Goal: Obtain resource: Download file/media

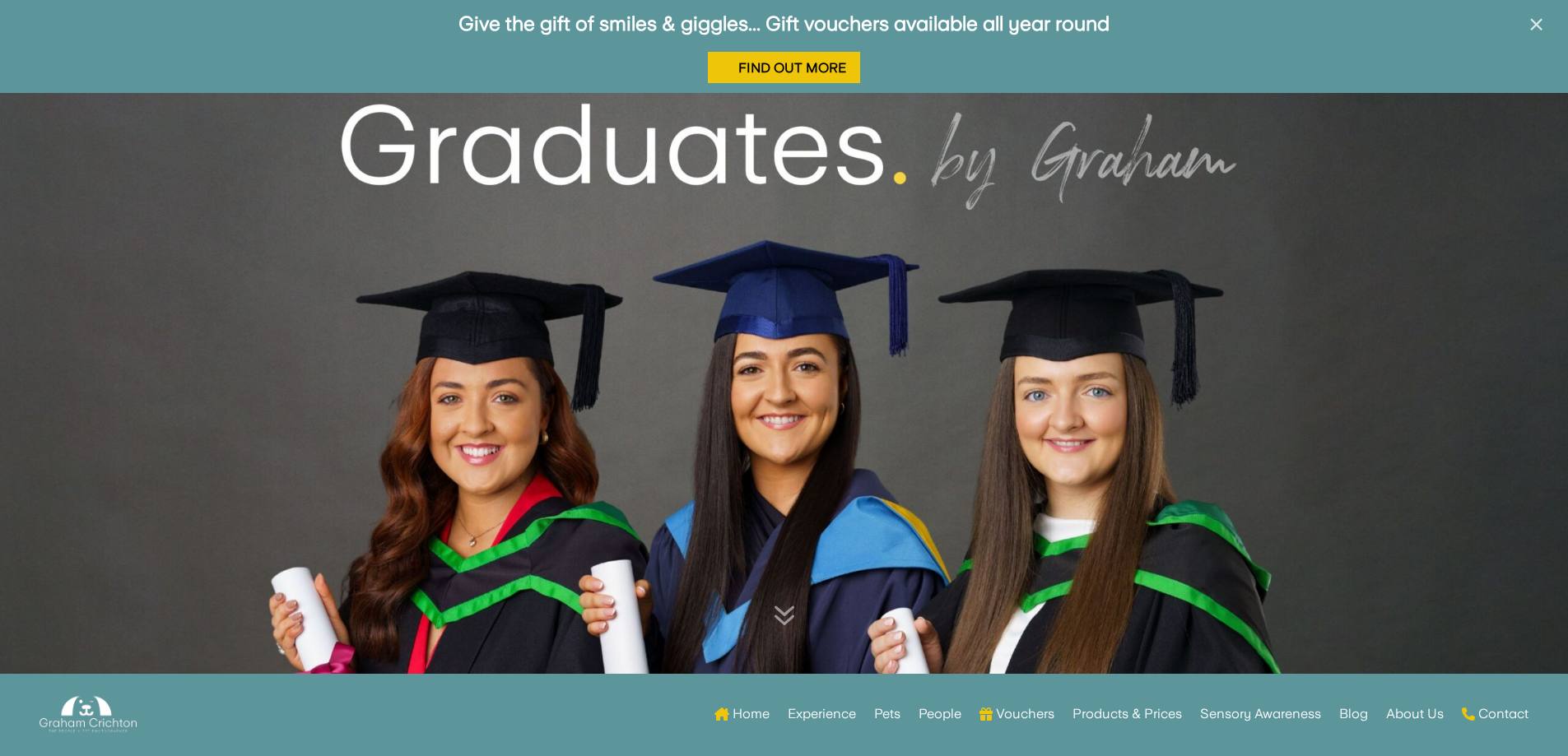
click at [1538, 28] on span "×" at bounding box center [1535, 24] width 15 height 32
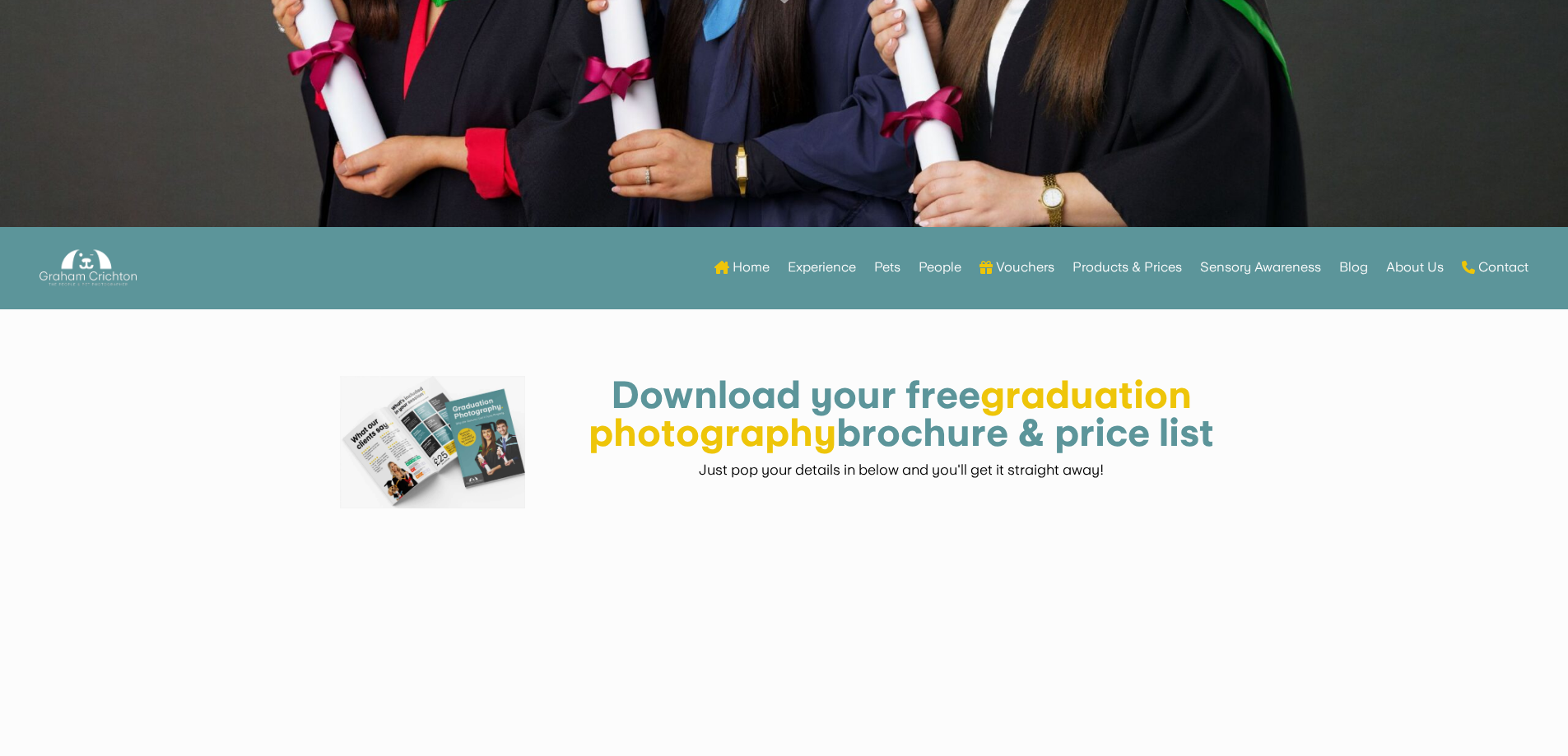
scroll to position [259, 0]
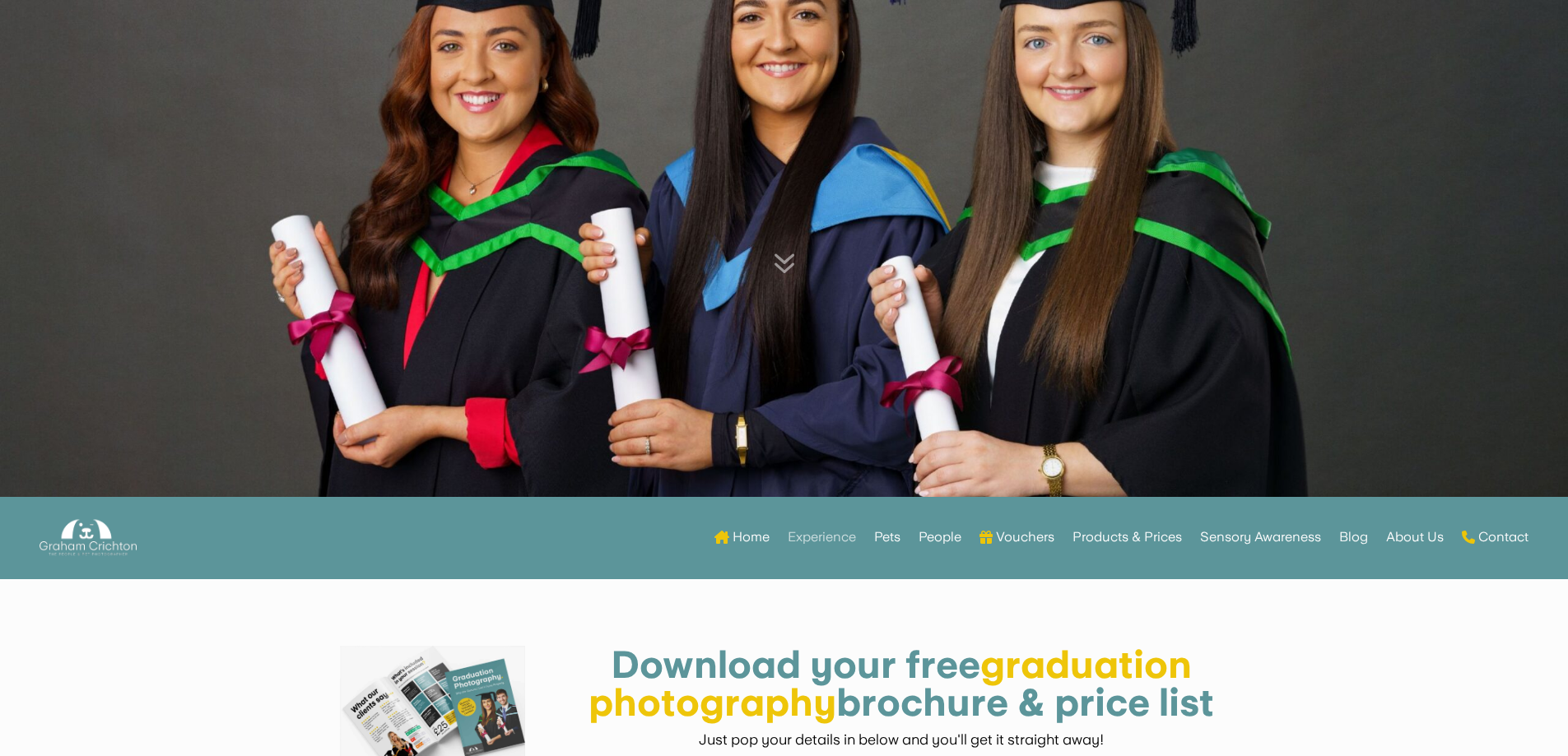
click at [814, 535] on link "Experience" at bounding box center [821, 537] width 68 height 64
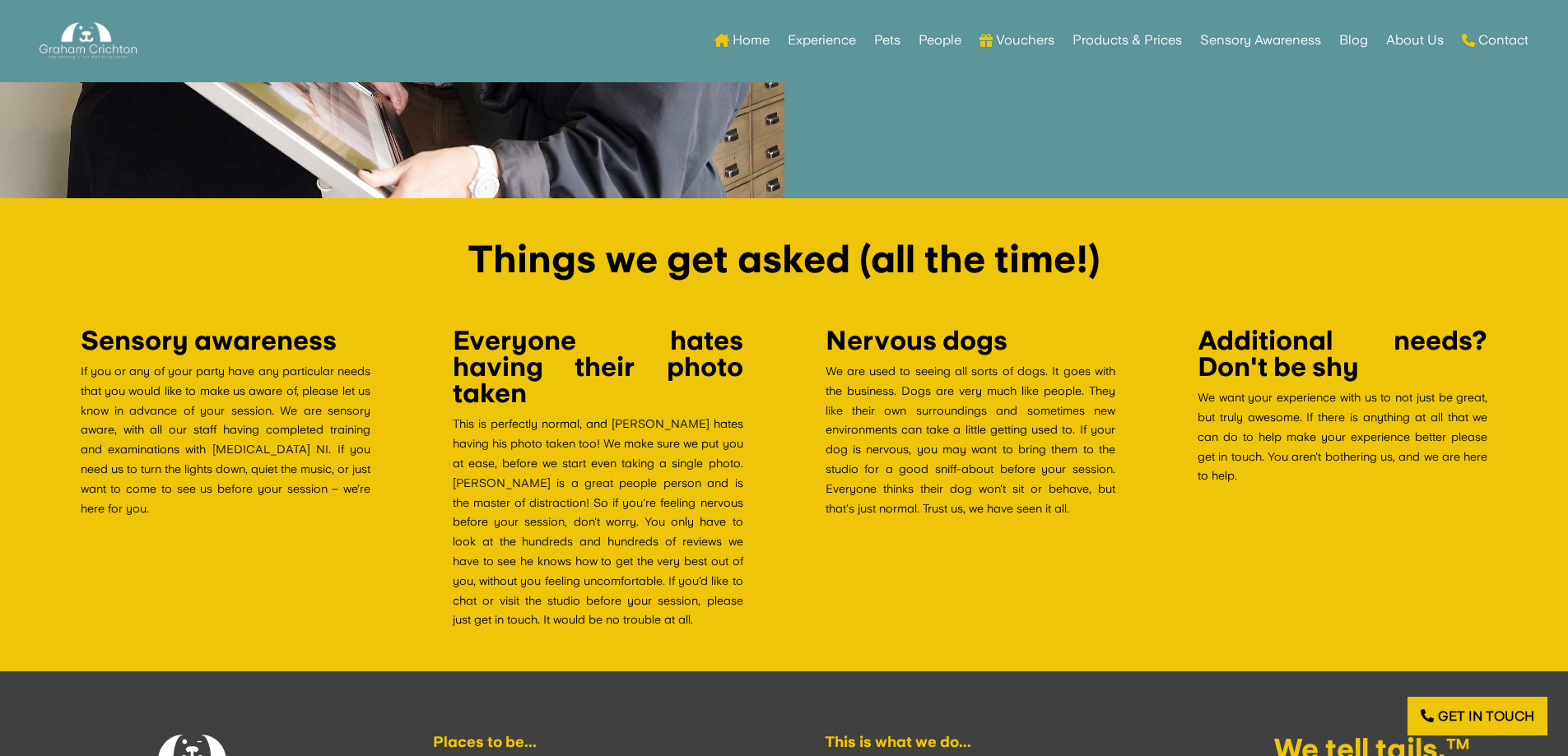
scroll to position [4935, 0]
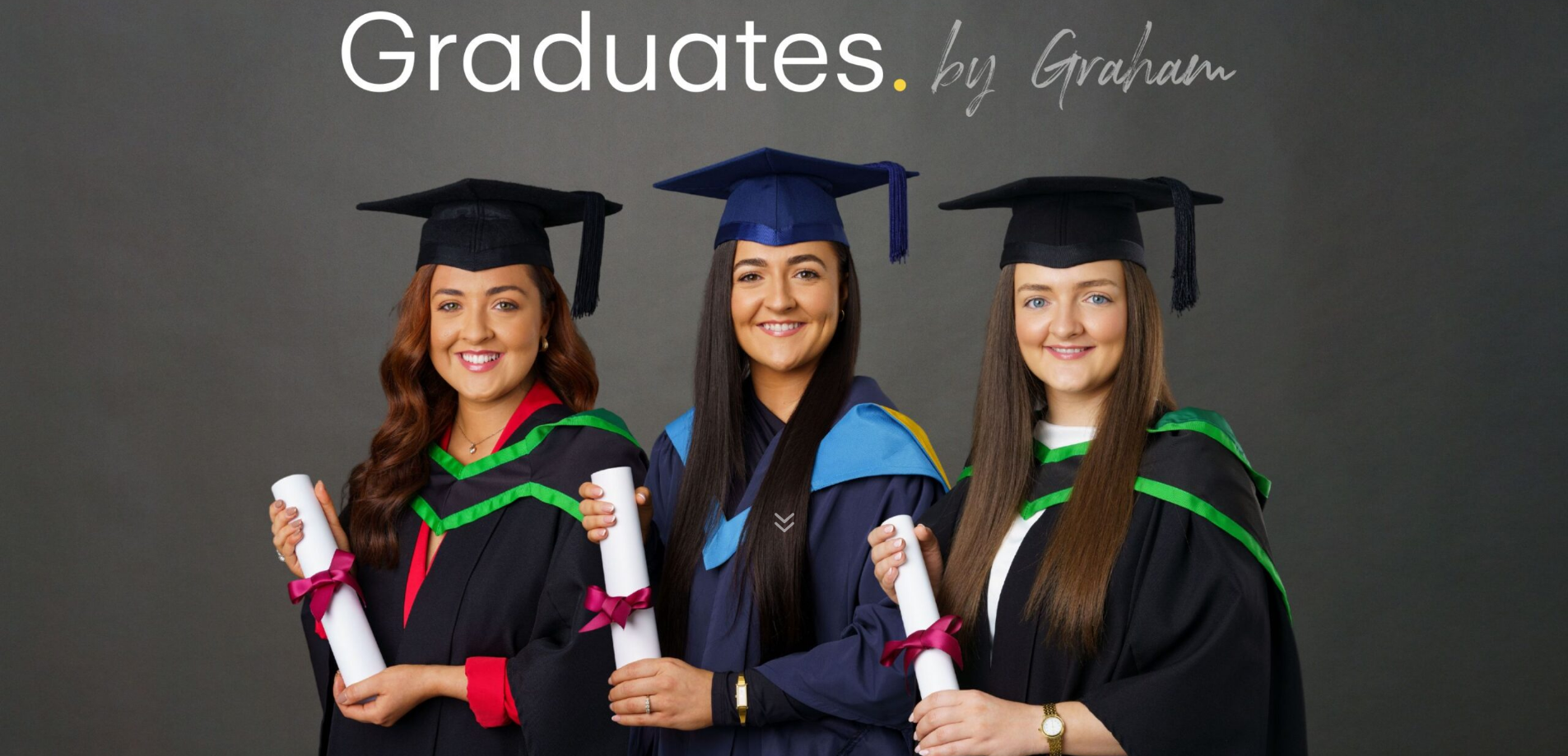
scroll to position [493, 0]
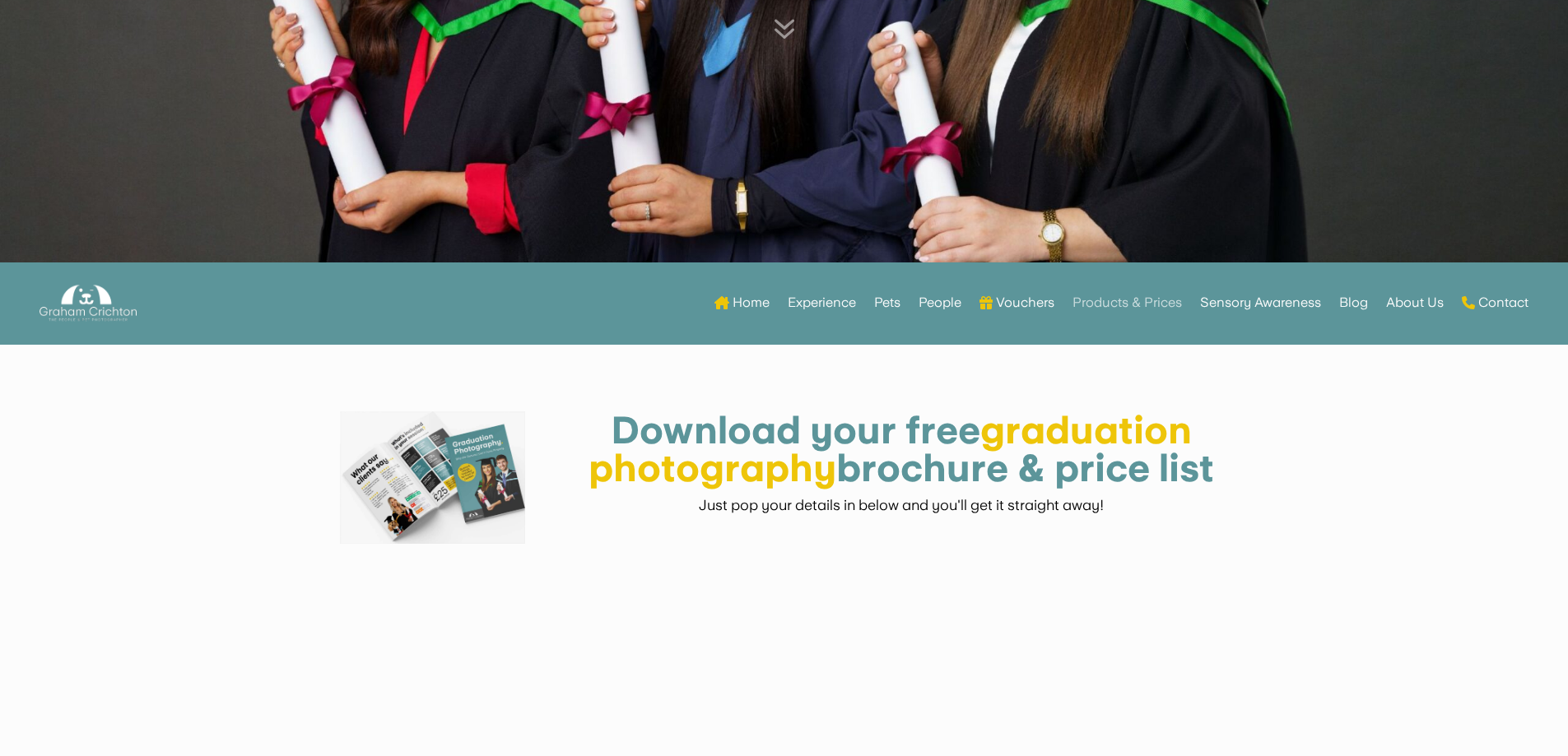
click at [1156, 295] on link "Products & Prices" at bounding box center [1127, 302] width 110 height 64
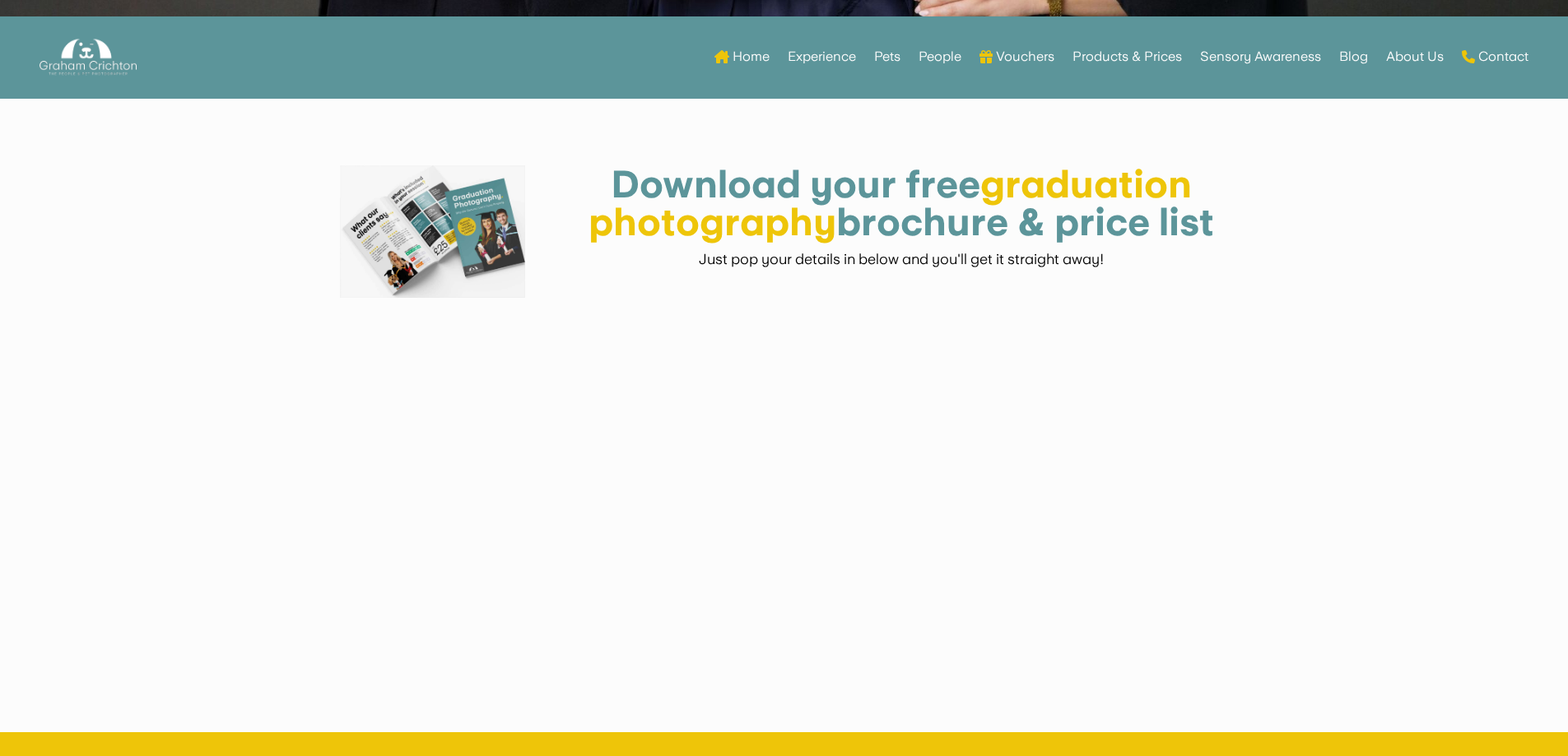
scroll to position [741, 0]
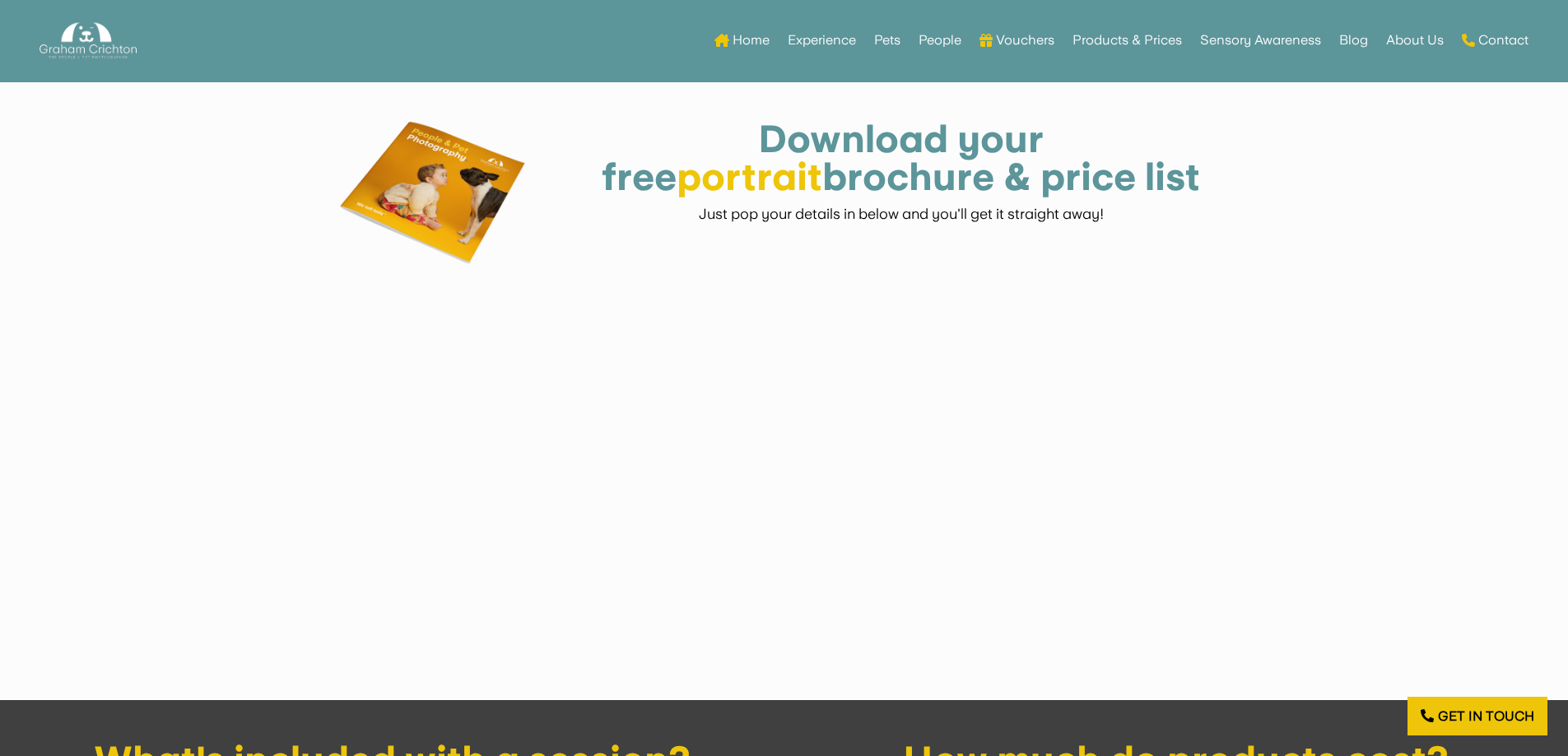
scroll to position [1152, 0]
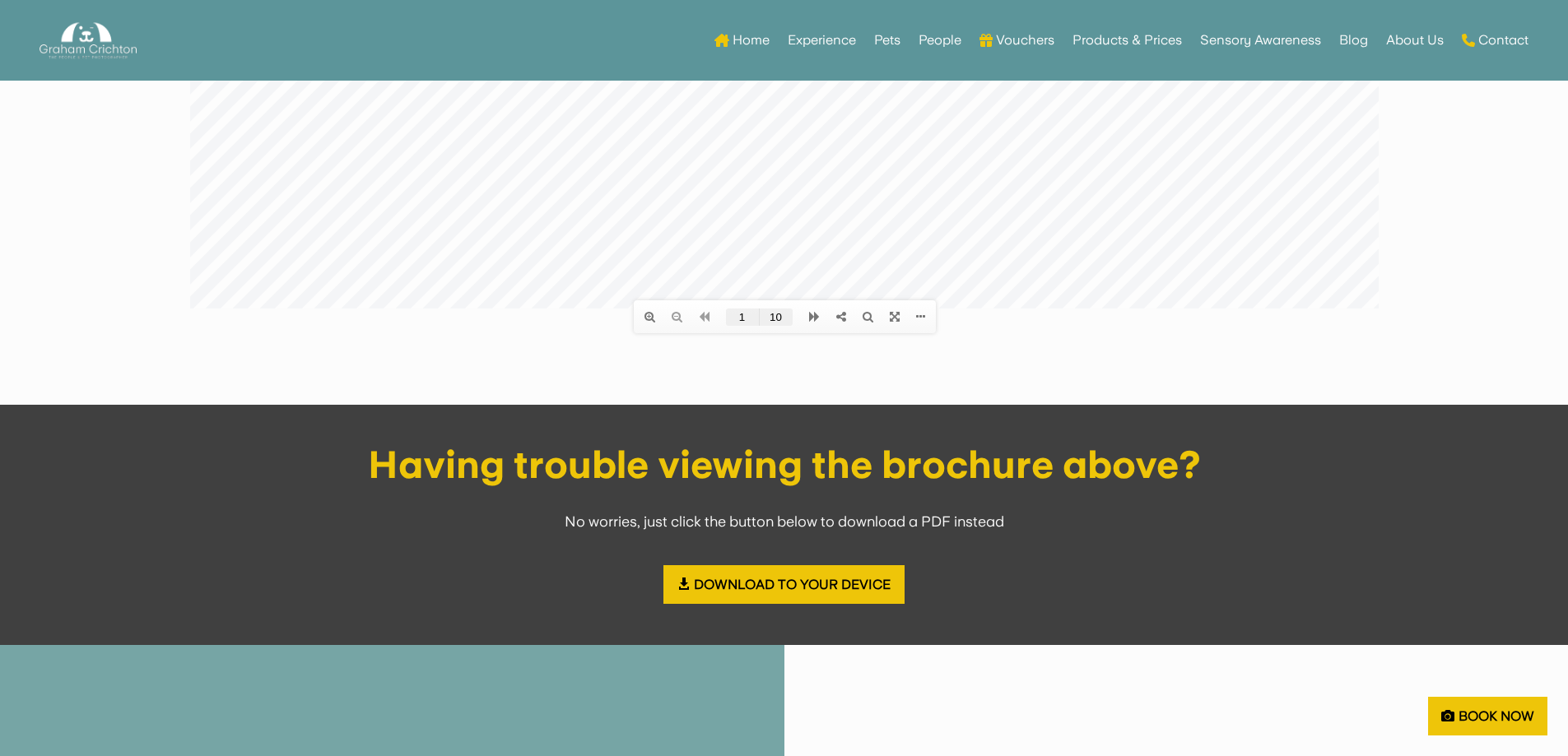
scroll to position [658, 0]
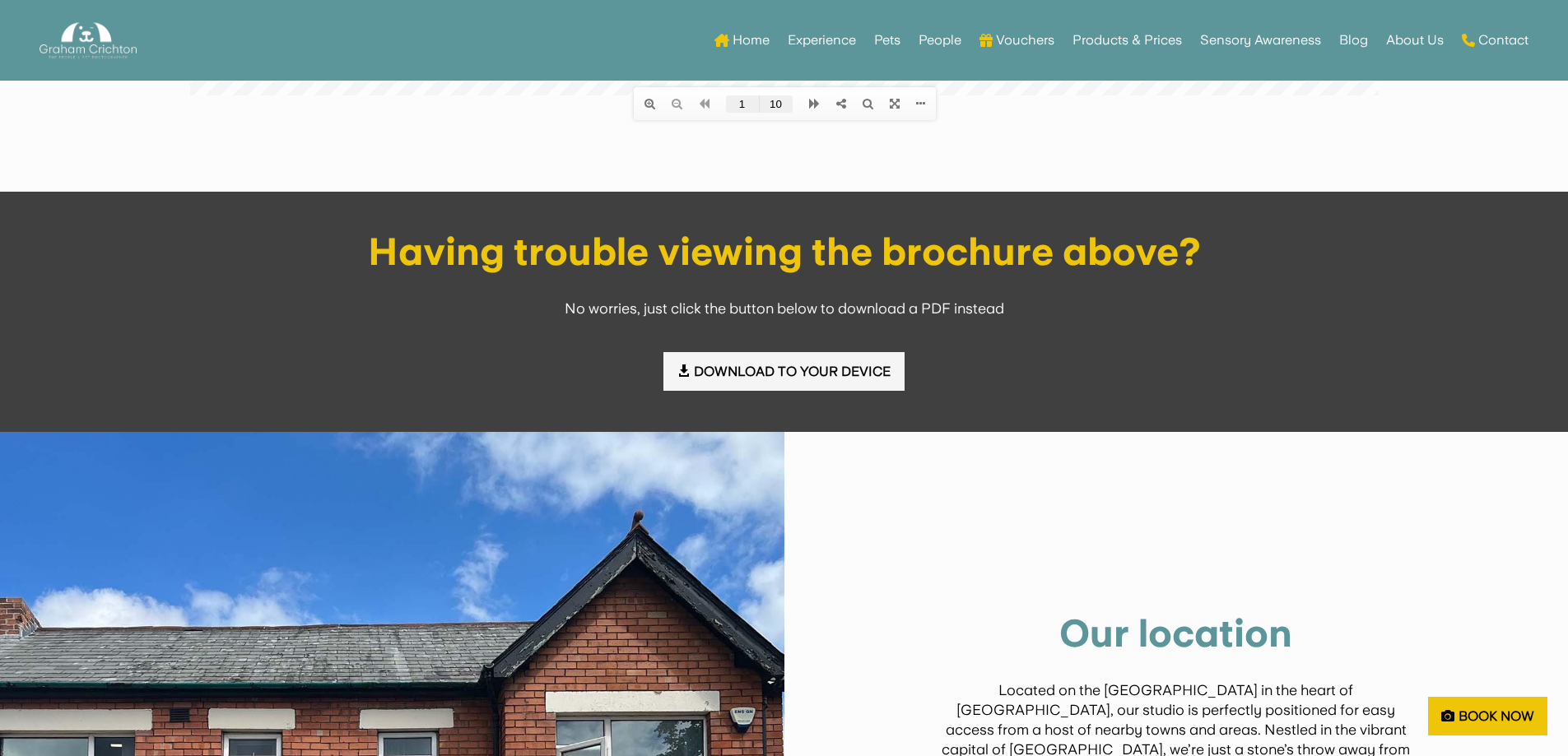
click at [799, 378] on link "Download to your device" at bounding box center [783, 371] width 240 height 39
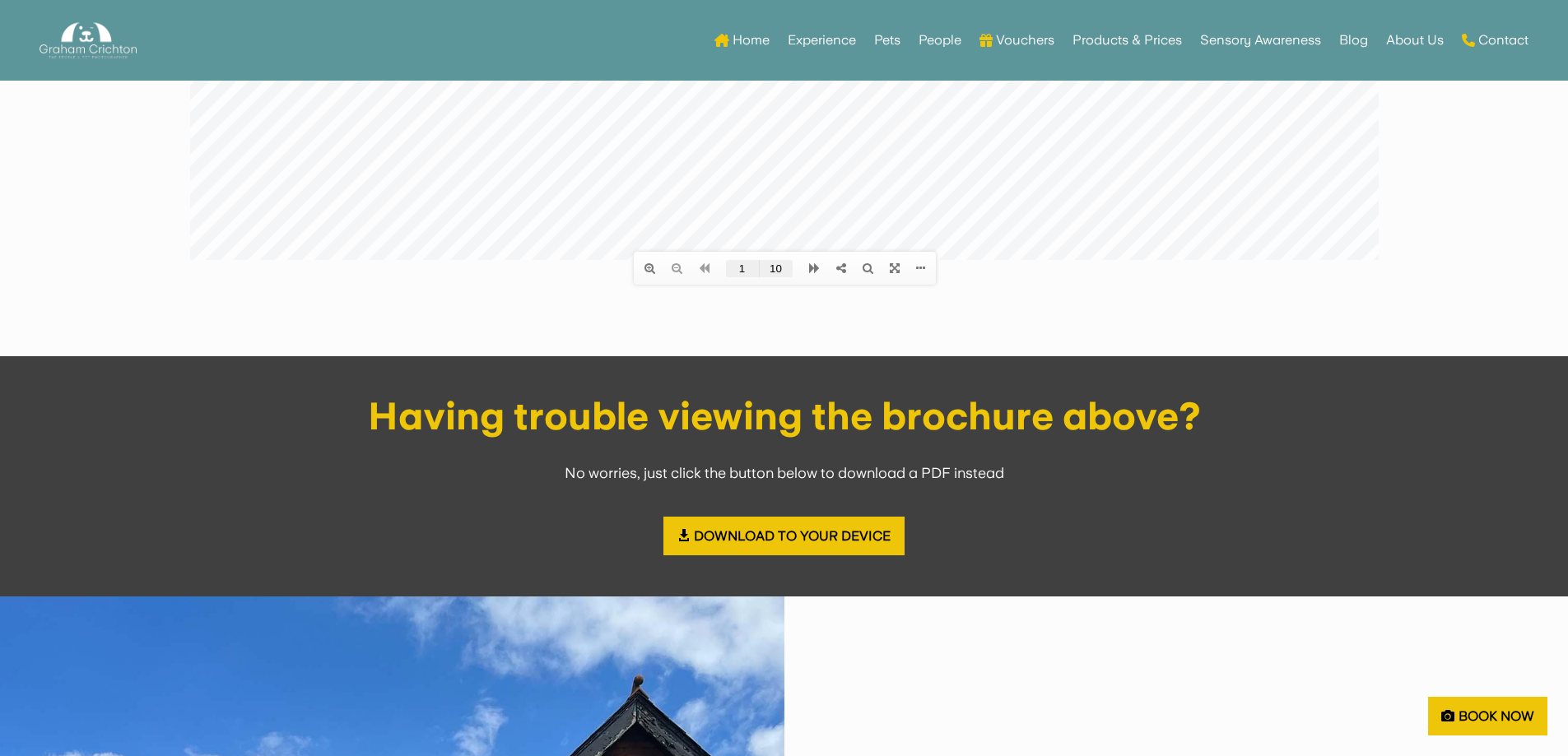
scroll to position [82, 0]
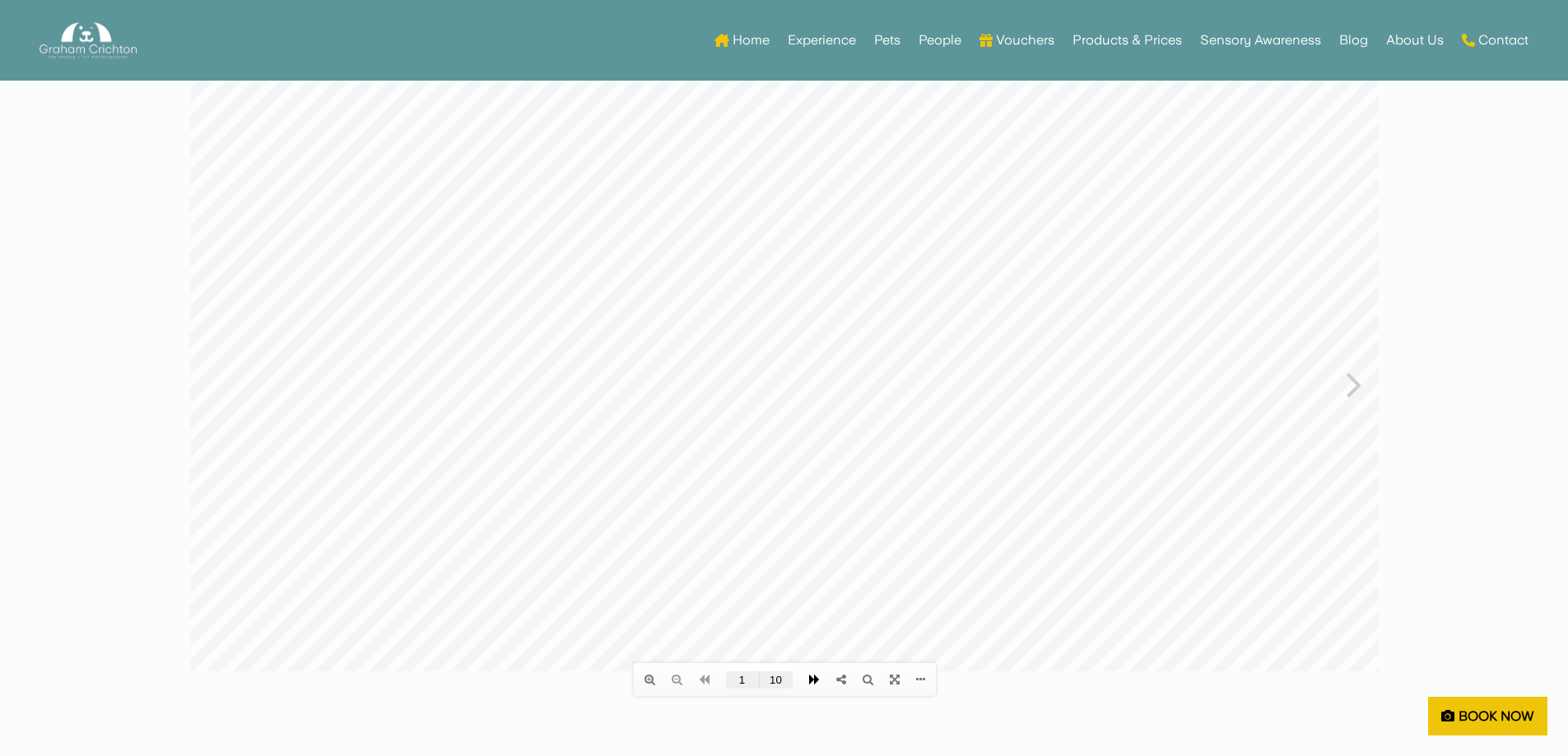
click at [810, 679] on icon at bounding box center [813, 679] width 11 height 12
click at [1003, 540] on div at bounding box center [784, 366] width 1188 height 609
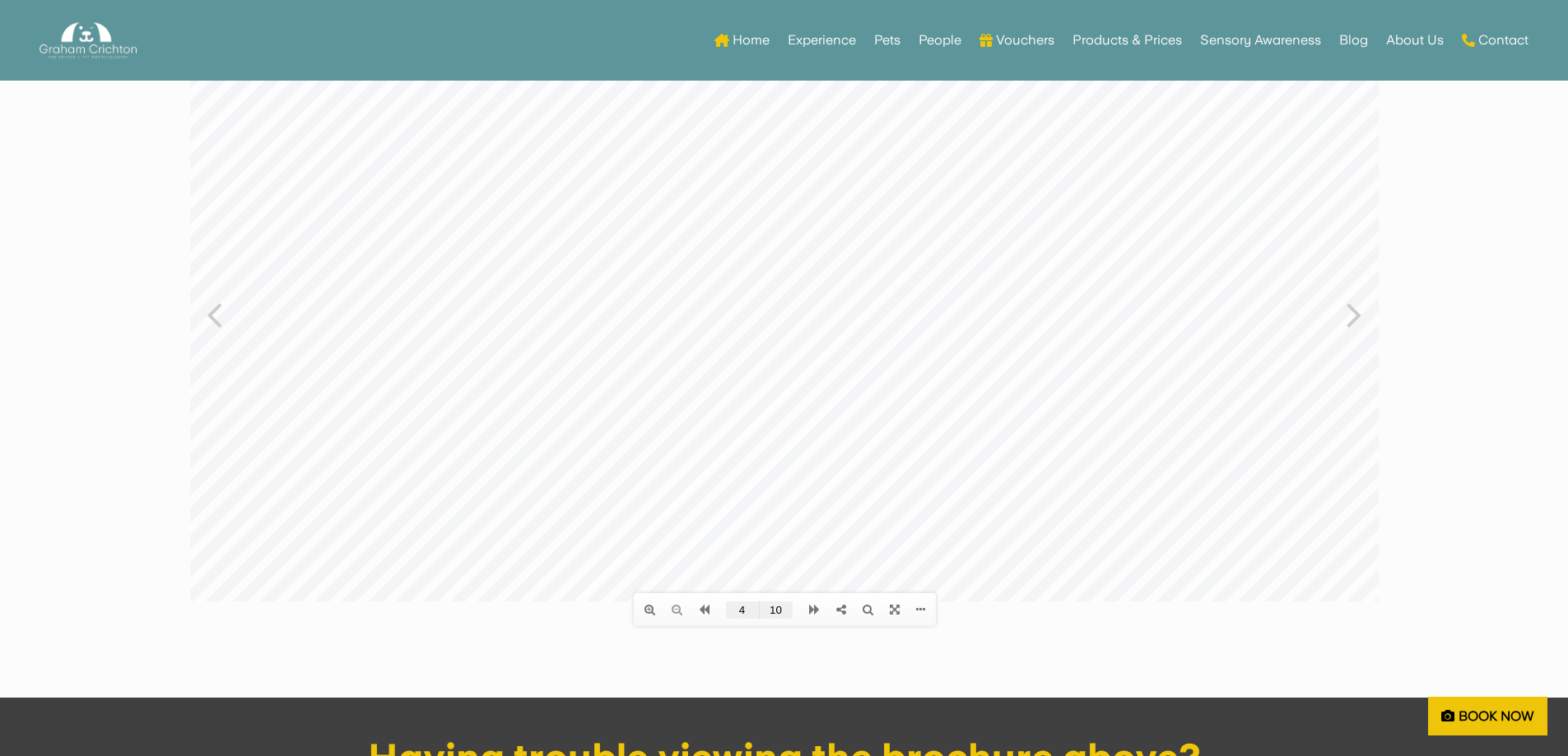
scroll to position [247, 0]
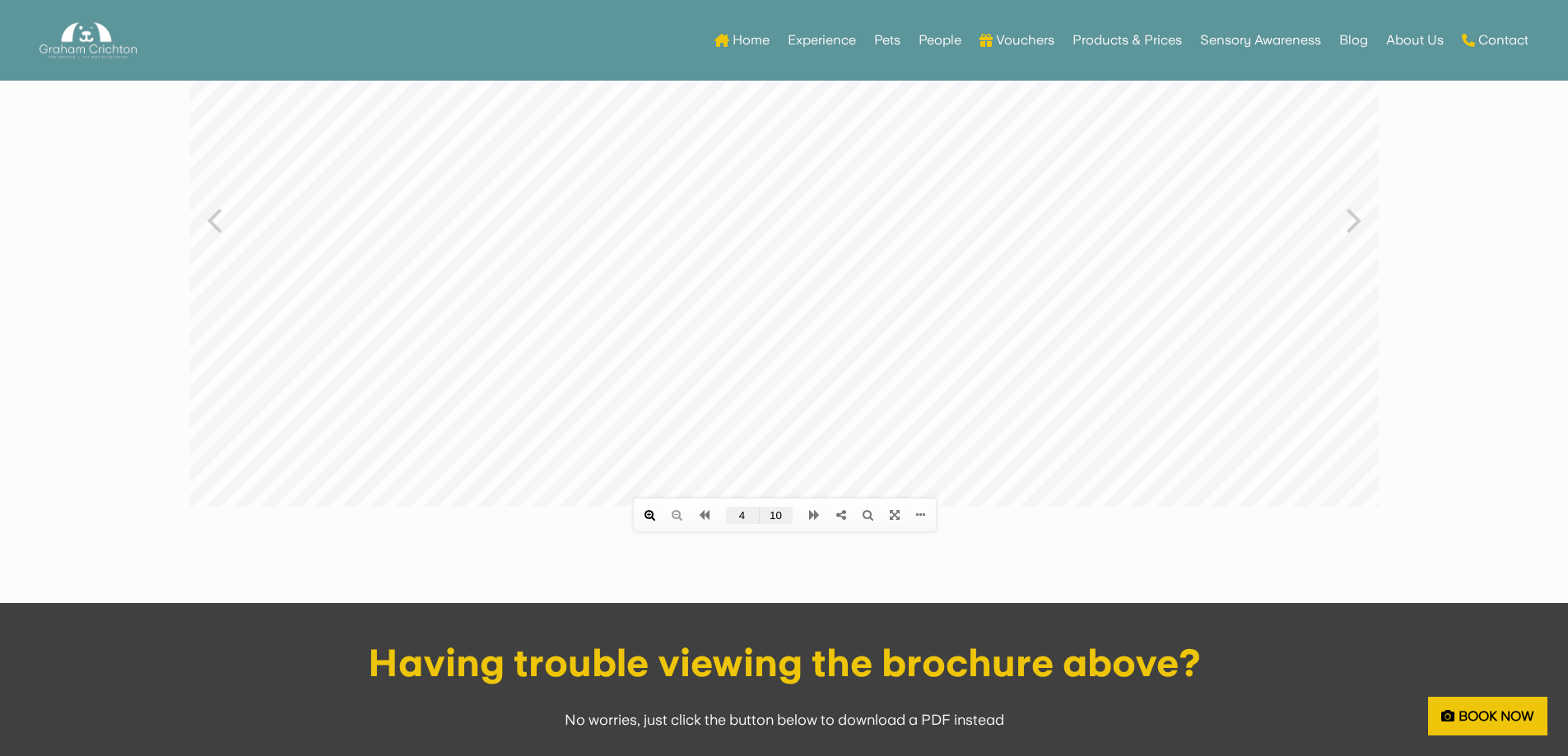
click at [651, 517] on icon at bounding box center [649, 514] width 11 height 12
drag, startPoint x: 1282, startPoint y: 368, endPoint x: 870, endPoint y: 205, distance: 443.1
click at [870, 205] on div at bounding box center [784, 218] width 1188 height 643
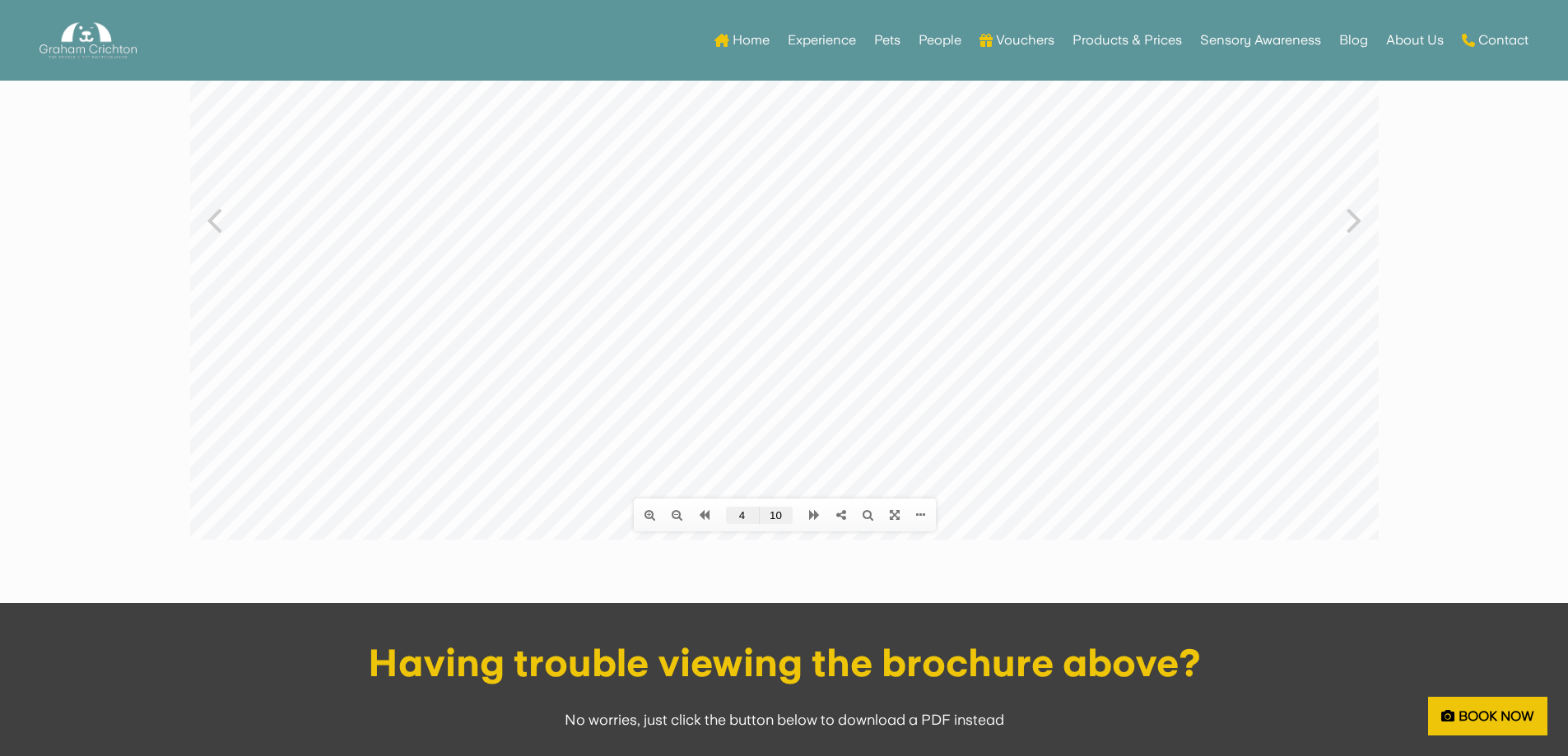
drag, startPoint x: 914, startPoint y: 215, endPoint x: 931, endPoint y: 215, distance: 17.0
click at [931, 215] on div at bounding box center [784, 218] width 1188 height 643
drag, startPoint x: 1123, startPoint y: 459, endPoint x: 1087, endPoint y: 365, distance: 100.7
click at [1087, 365] on div at bounding box center [784, 218] width 1188 height 643
drag, startPoint x: 1046, startPoint y: 287, endPoint x: 1044, endPoint y: 298, distance: 11.2
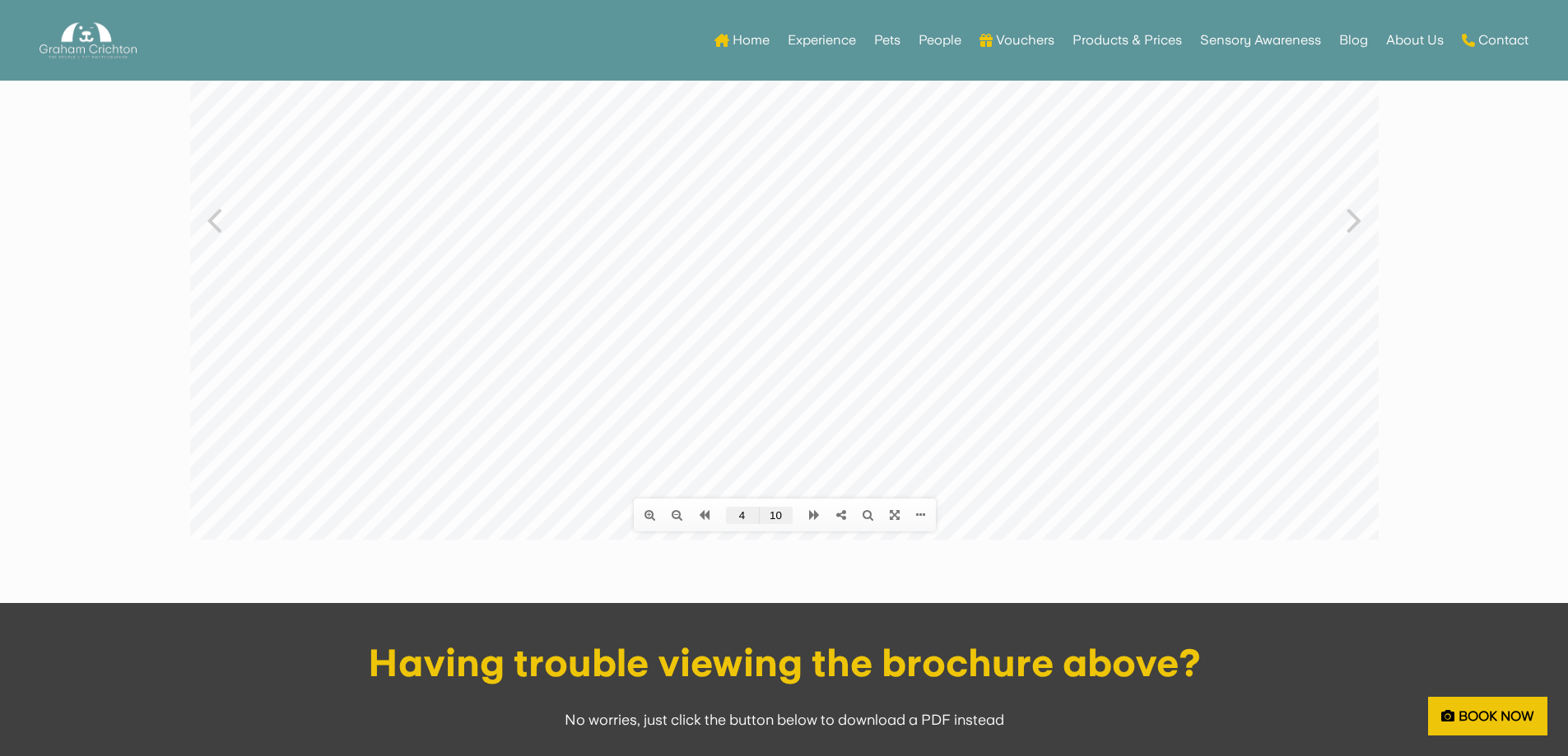
click at [1044, 298] on div at bounding box center [784, 218] width 1188 height 643
click at [671, 515] on icon at bounding box center [676, 514] width 11 height 12
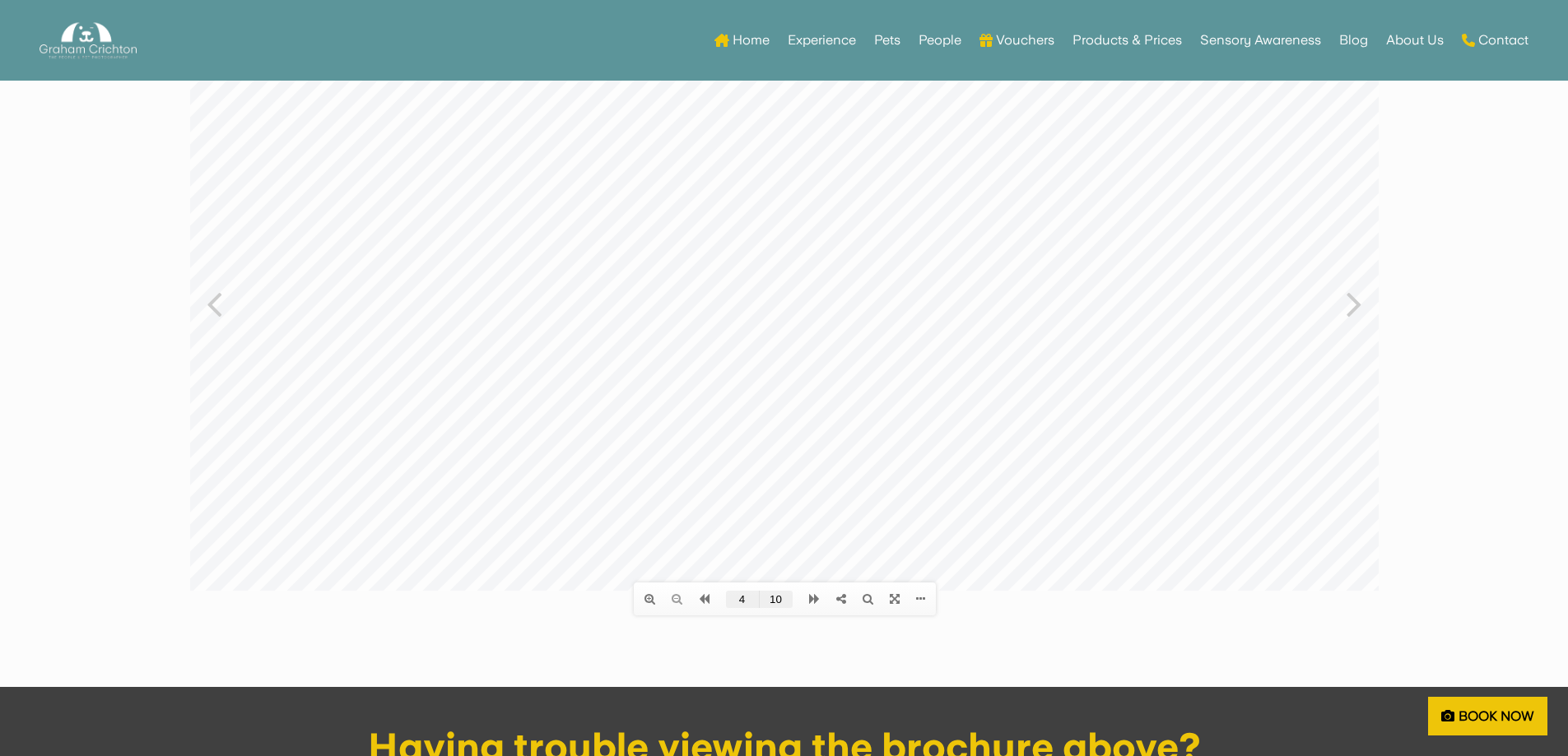
scroll to position [82, 0]
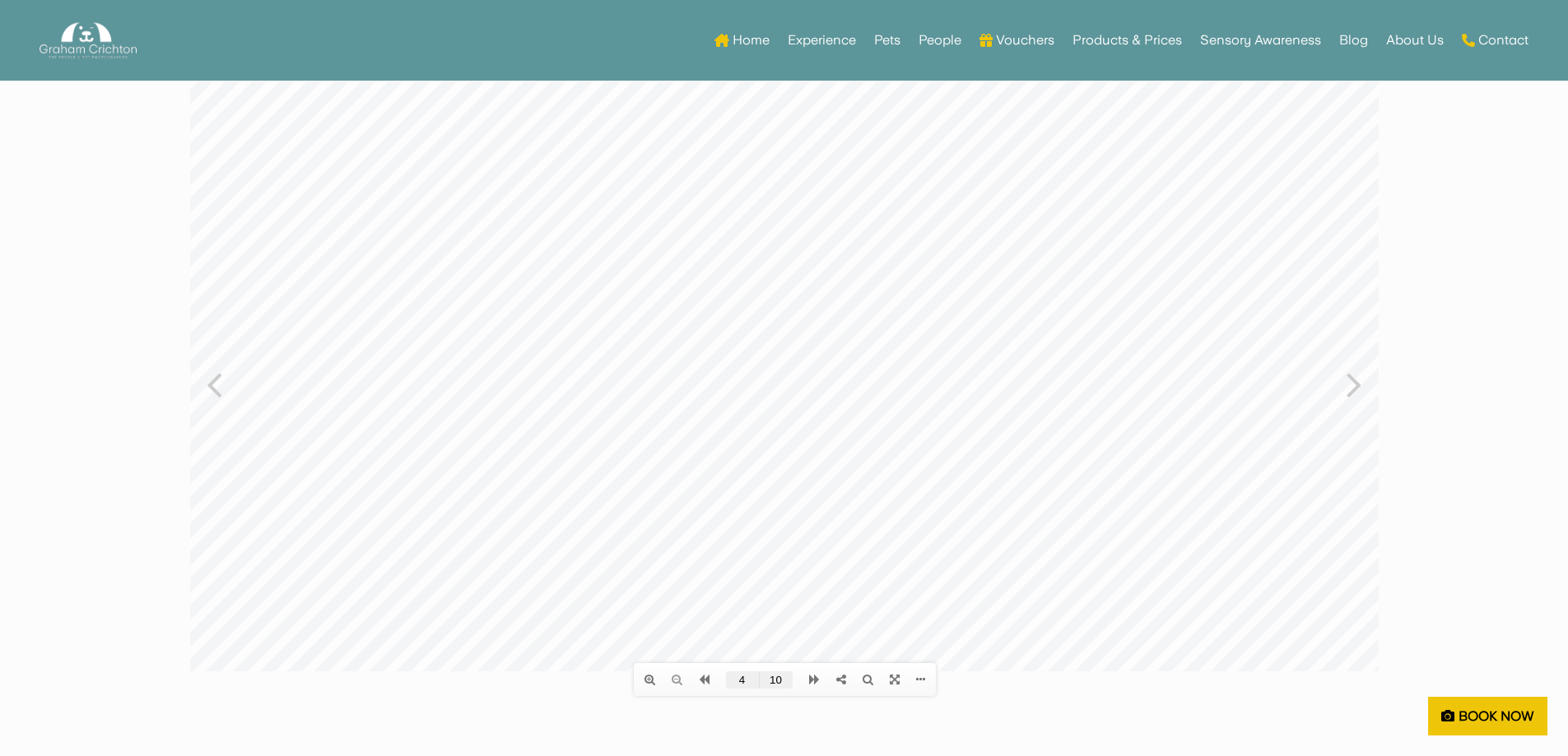
click at [1358, 373] on icon at bounding box center [1352, 383] width 15 height 43
click at [649, 687] on link at bounding box center [649, 679] width 27 height 28
click at [656, 673] on link at bounding box center [649, 679] width 27 height 28
drag, startPoint x: 656, startPoint y: 546, endPoint x: 760, endPoint y: 408, distance: 172.8
click at [760, 408] on div at bounding box center [784, 383] width 1188 height 643
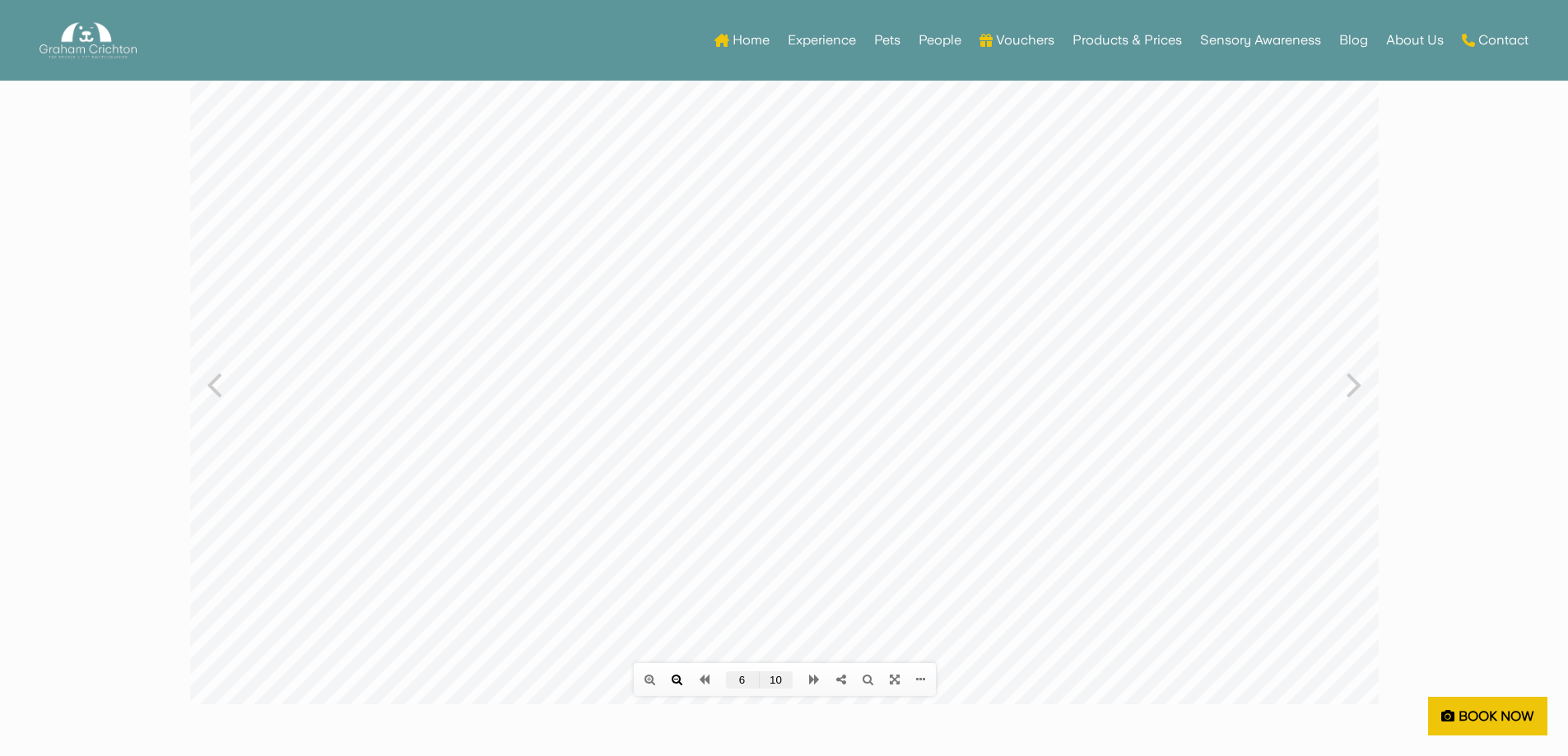
click at [676, 679] on icon at bounding box center [676, 679] width 11 height 12
click at [1371, 386] on div at bounding box center [784, 366] width 1188 height 609
click at [1348, 386] on icon at bounding box center [1352, 383] width 15 height 43
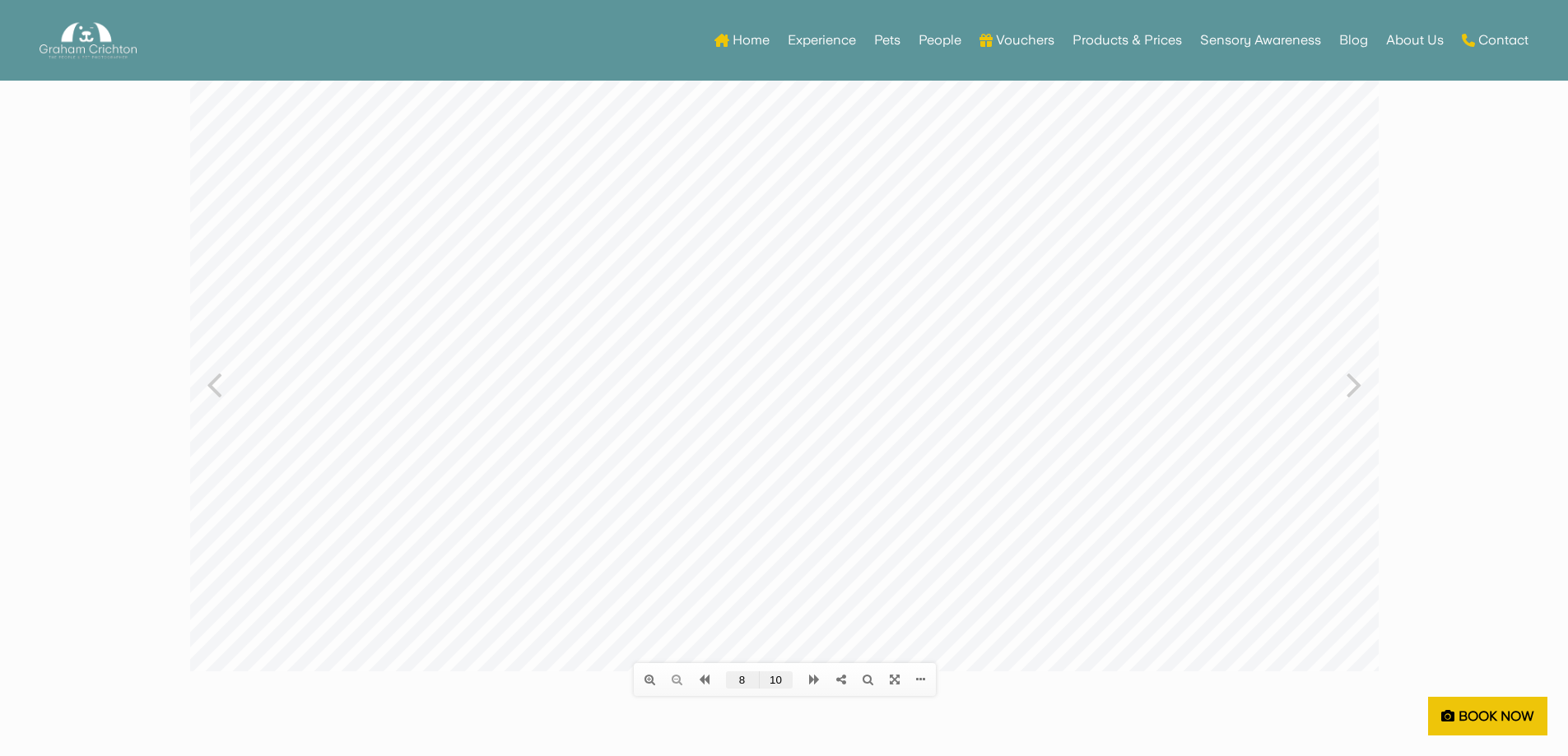
type input "10"
click at [1348, 386] on div at bounding box center [784, 366] width 1188 height 609
